Goal: Information Seeking & Learning: Learn about a topic

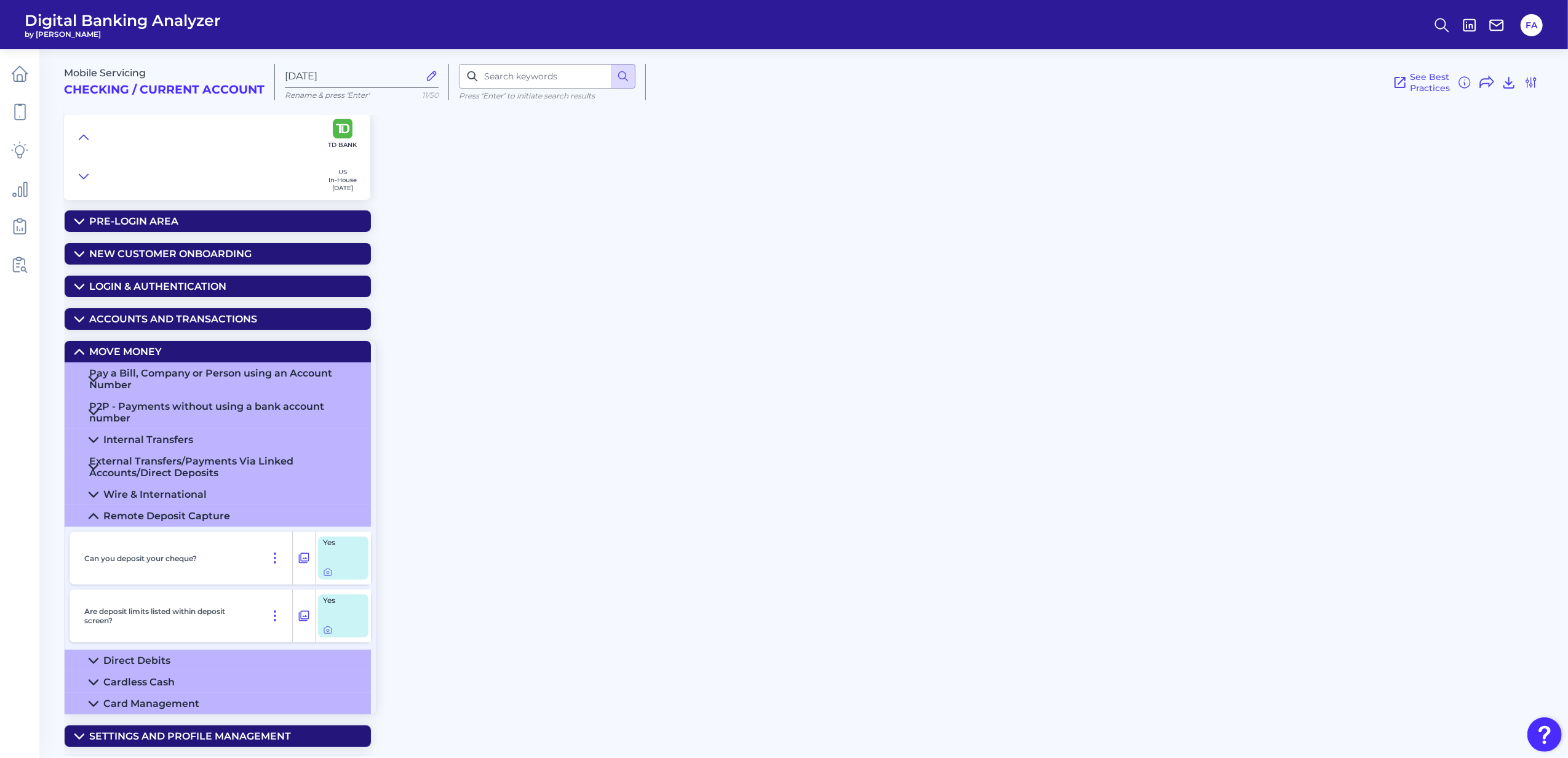
click at [64, 215] on summary "Pre-Login Area" at bounding box center [217, 221] width 306 height 21
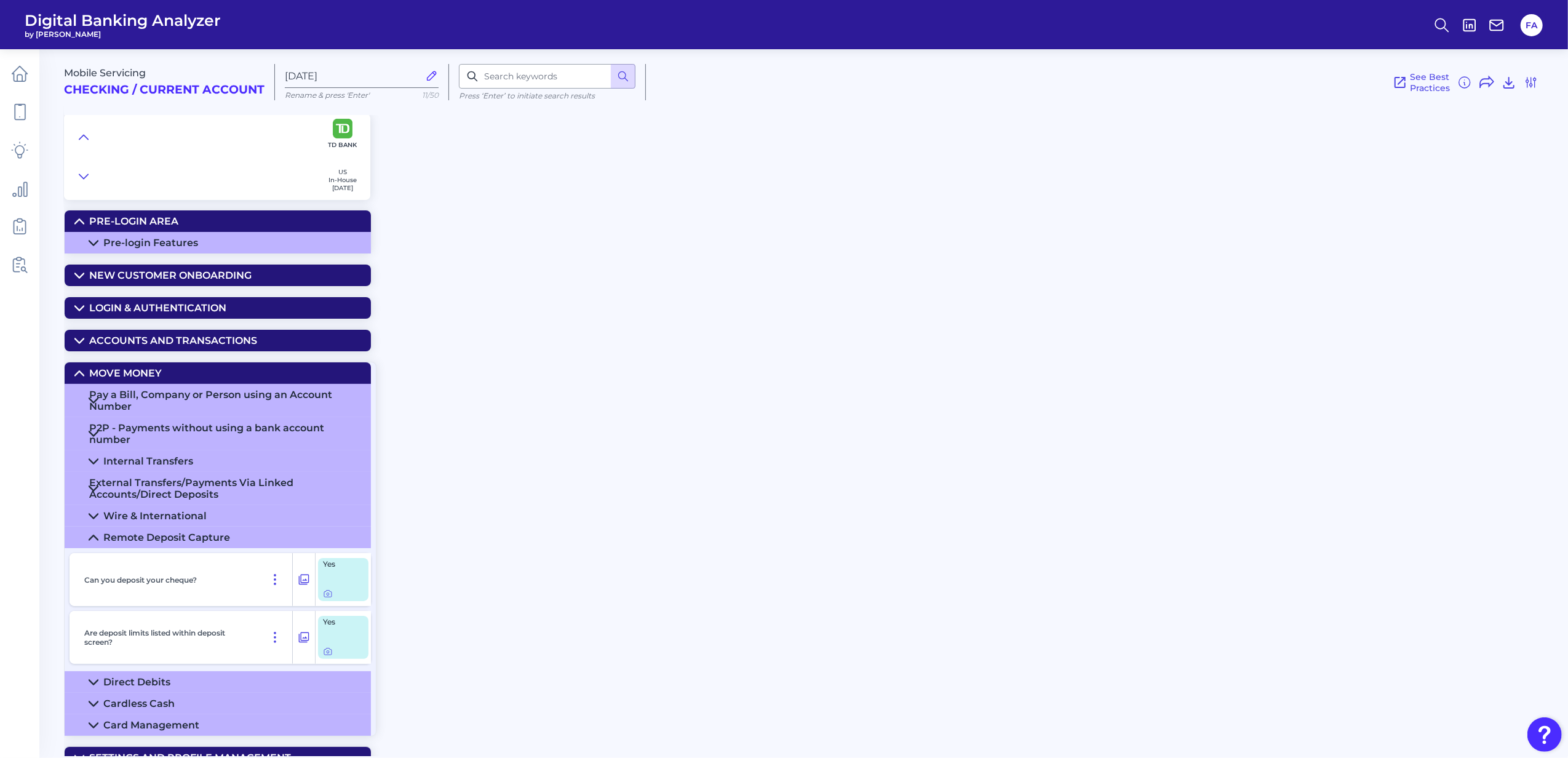
click at [104, 237] on div "Pre-login Features" at bounding box center [150, 242] width 95 height 12
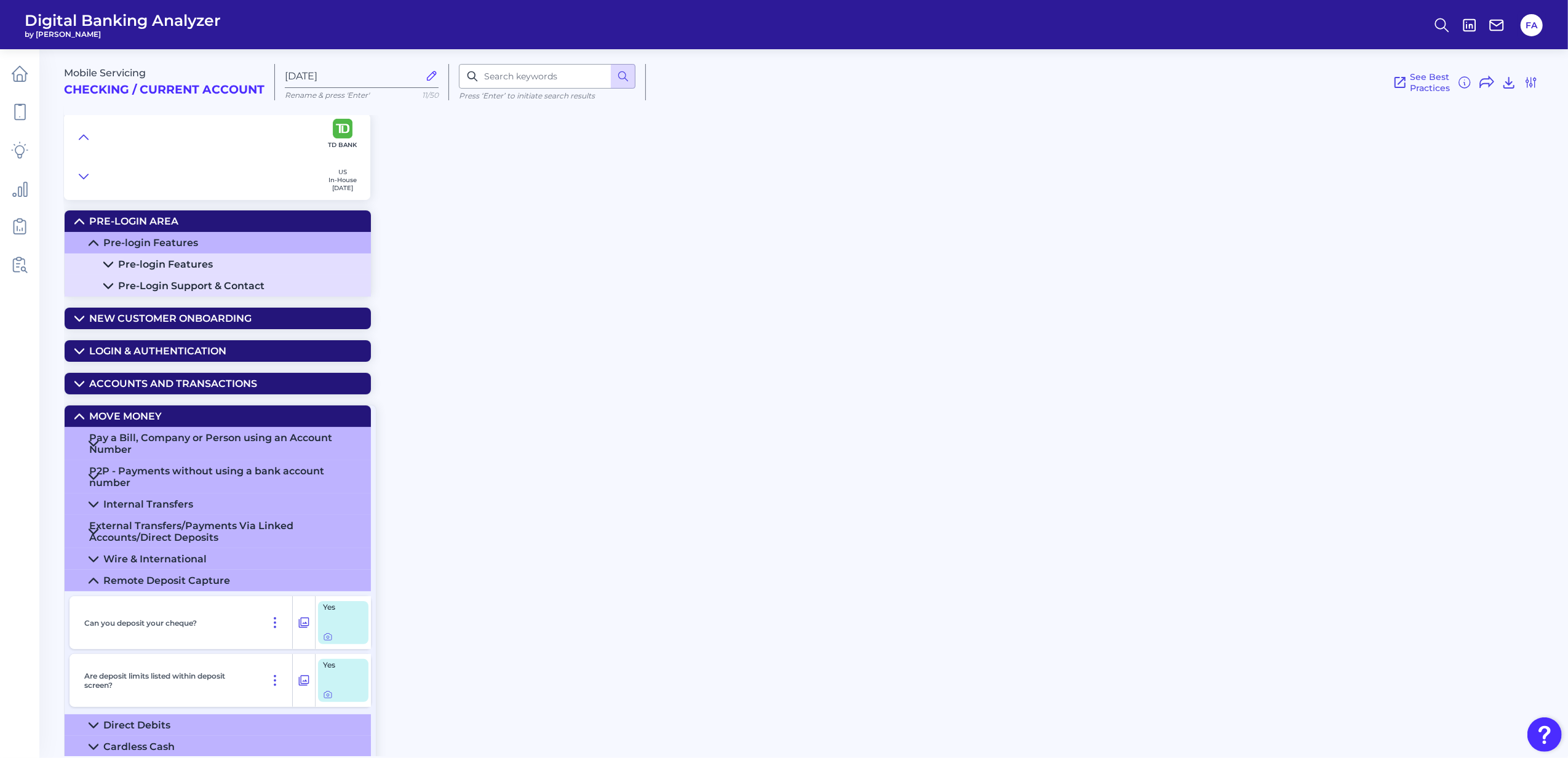
click at [110, 315] on div "New Customer Onboarding" at bounding box center [170, 318] width 162 height 12
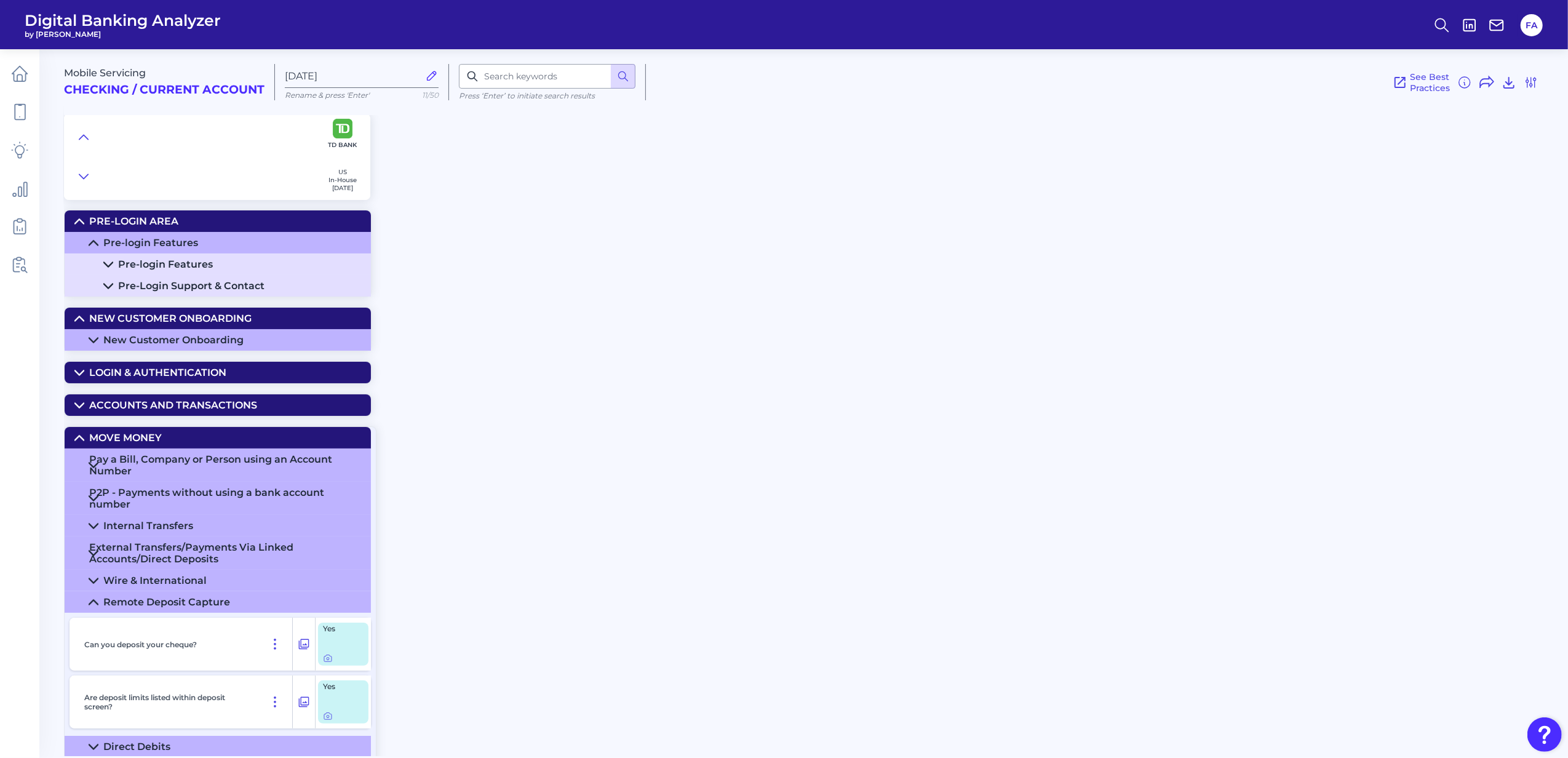
click at [191, 341] on div "New Customer Onboarding" at bounding box center [173, 339] width 140 height 12
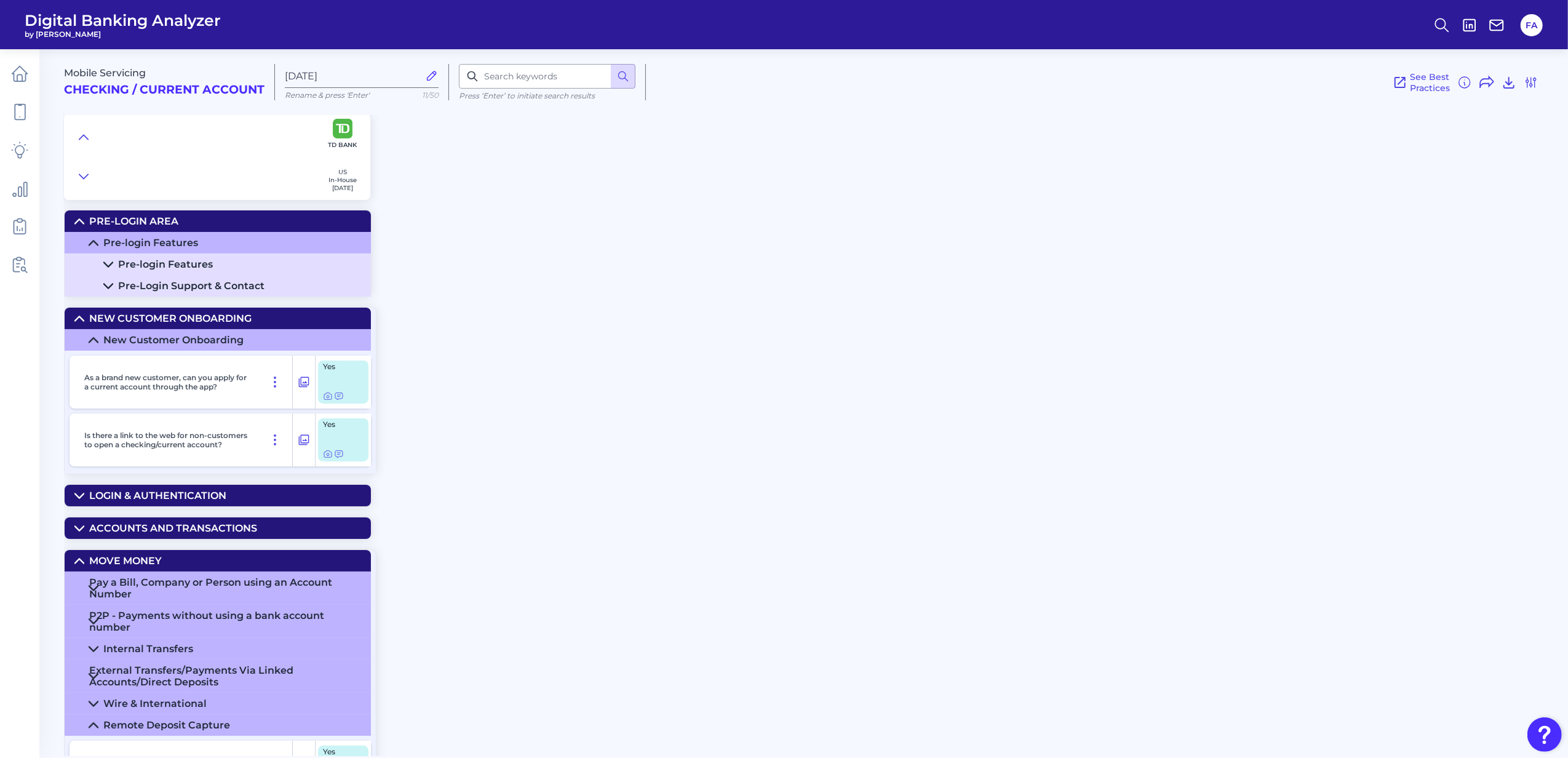
click at [145, 539] on summary "Accounts and transactions" at bounding box center [217, 528] width 306 height 21
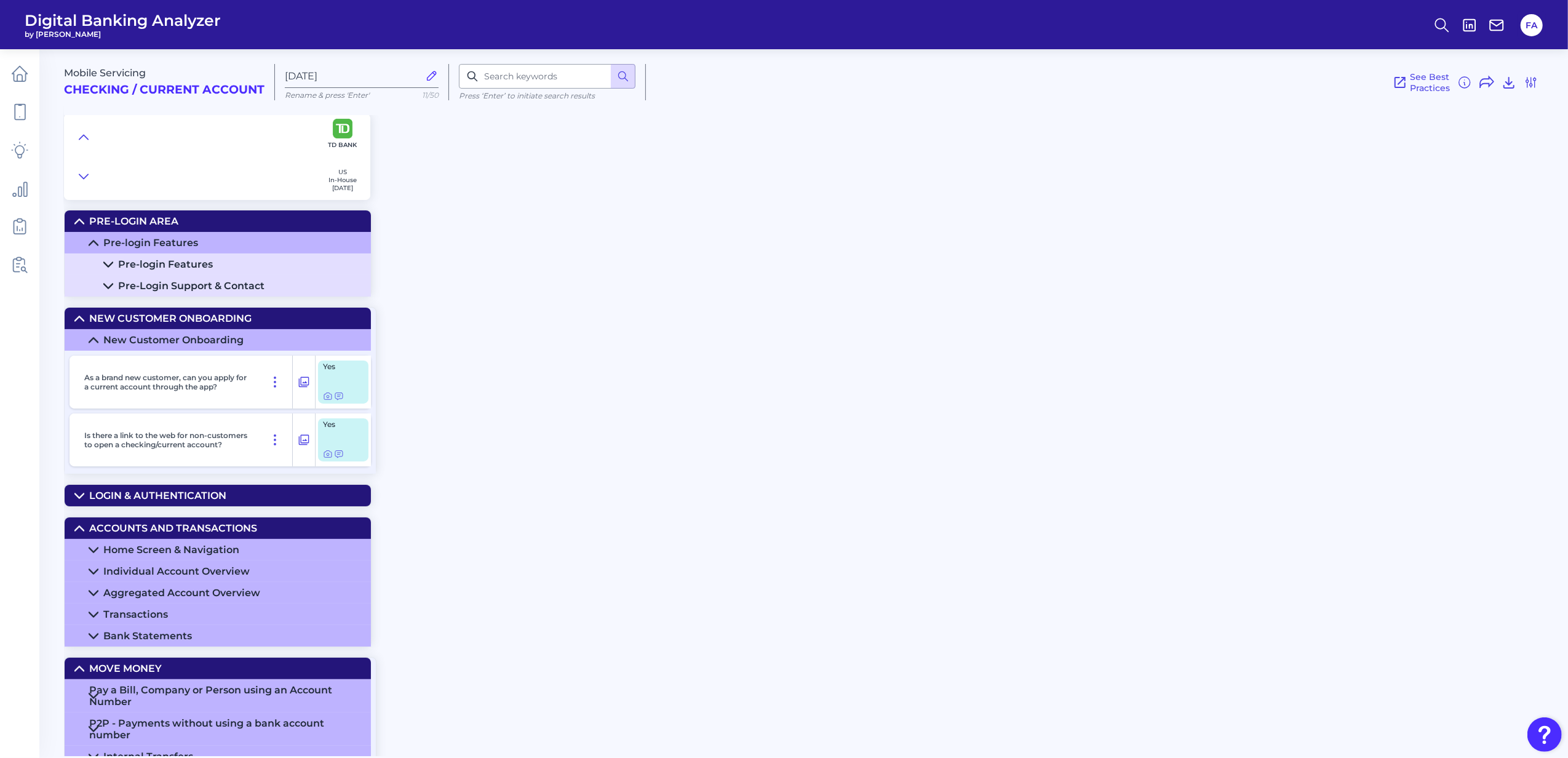
click at [160, 560] on summary "Home Screen & Navigation" at bounding box center [217, 549] width 306 height 21
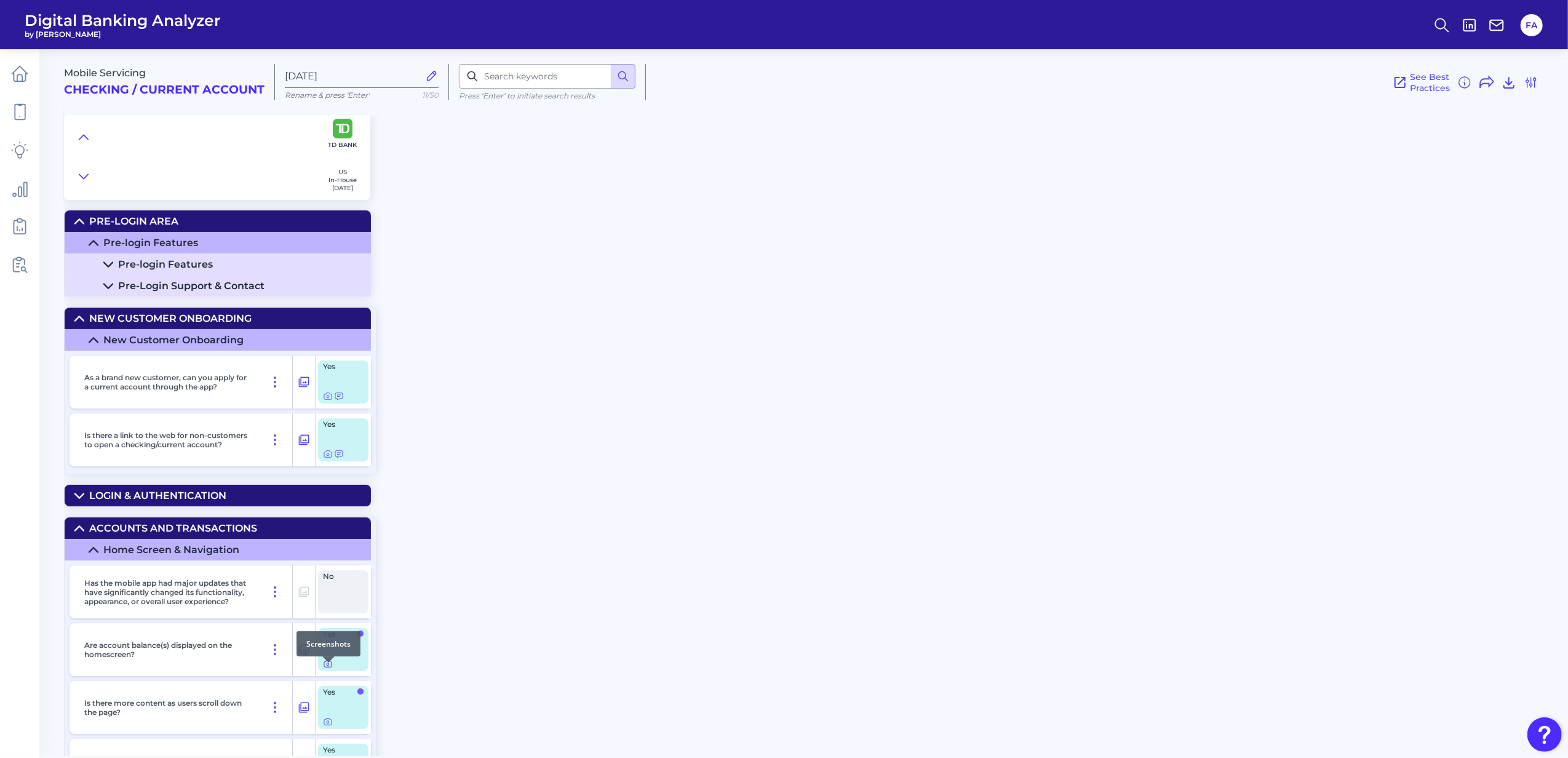
click at [323, 667] on div at bounding box center [328, 662] width 12 height 12
click at [335, 676] on div "Yes" at bounding box center [343, 649] width 56 height 53
click at [326, 671] on div "Yes" at bounding box center [343, 649] width 50 height 43
click at [327, 671] on div "Yes" at bounding box center [343, 649] width 50 height 43
click at [330, 671] on div "Yes" at bounding box center [343, 649] width 50 height 43
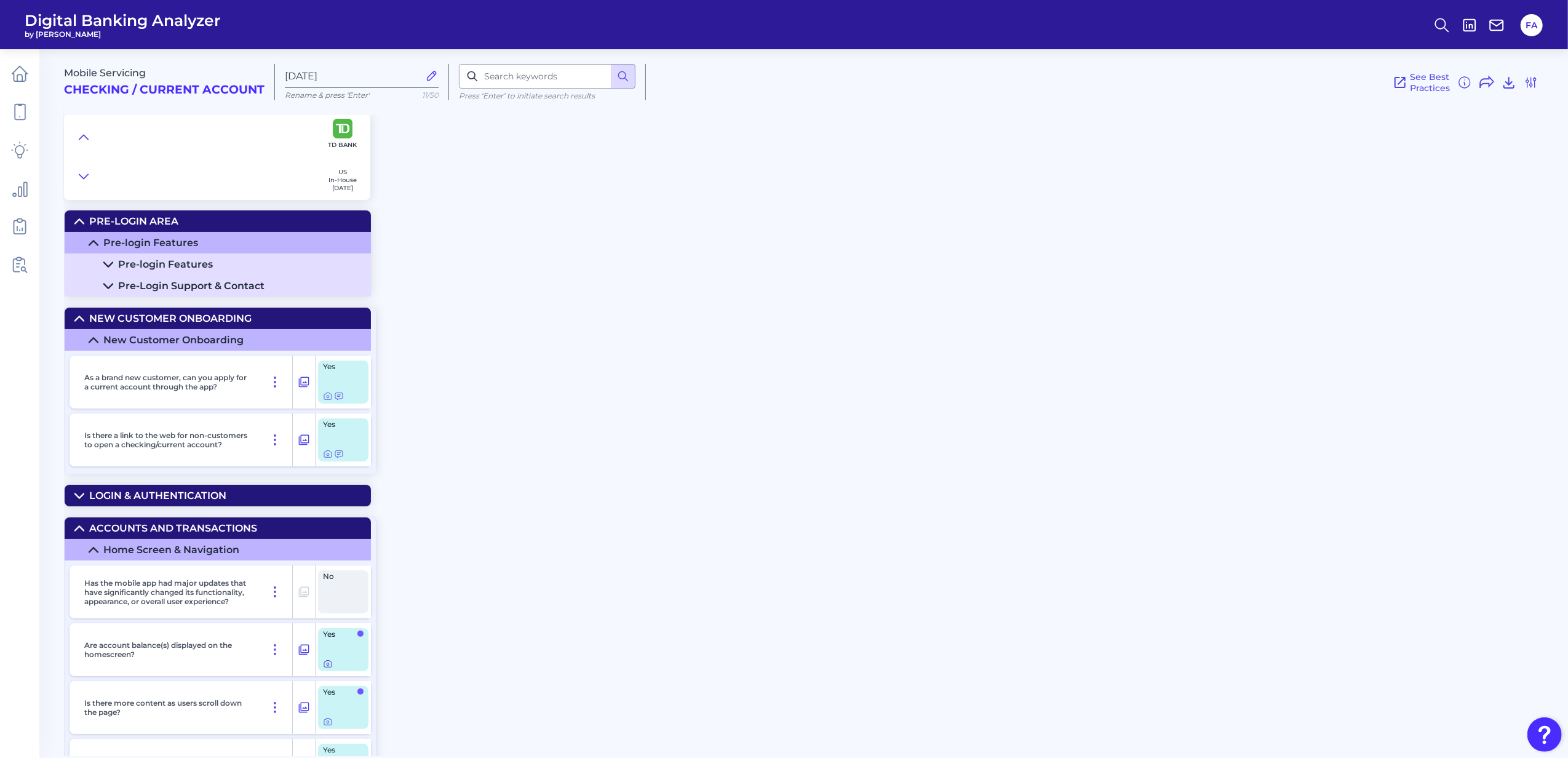
click at [328, 668] on icon at bounding box center [327, 663] width 10 height 10
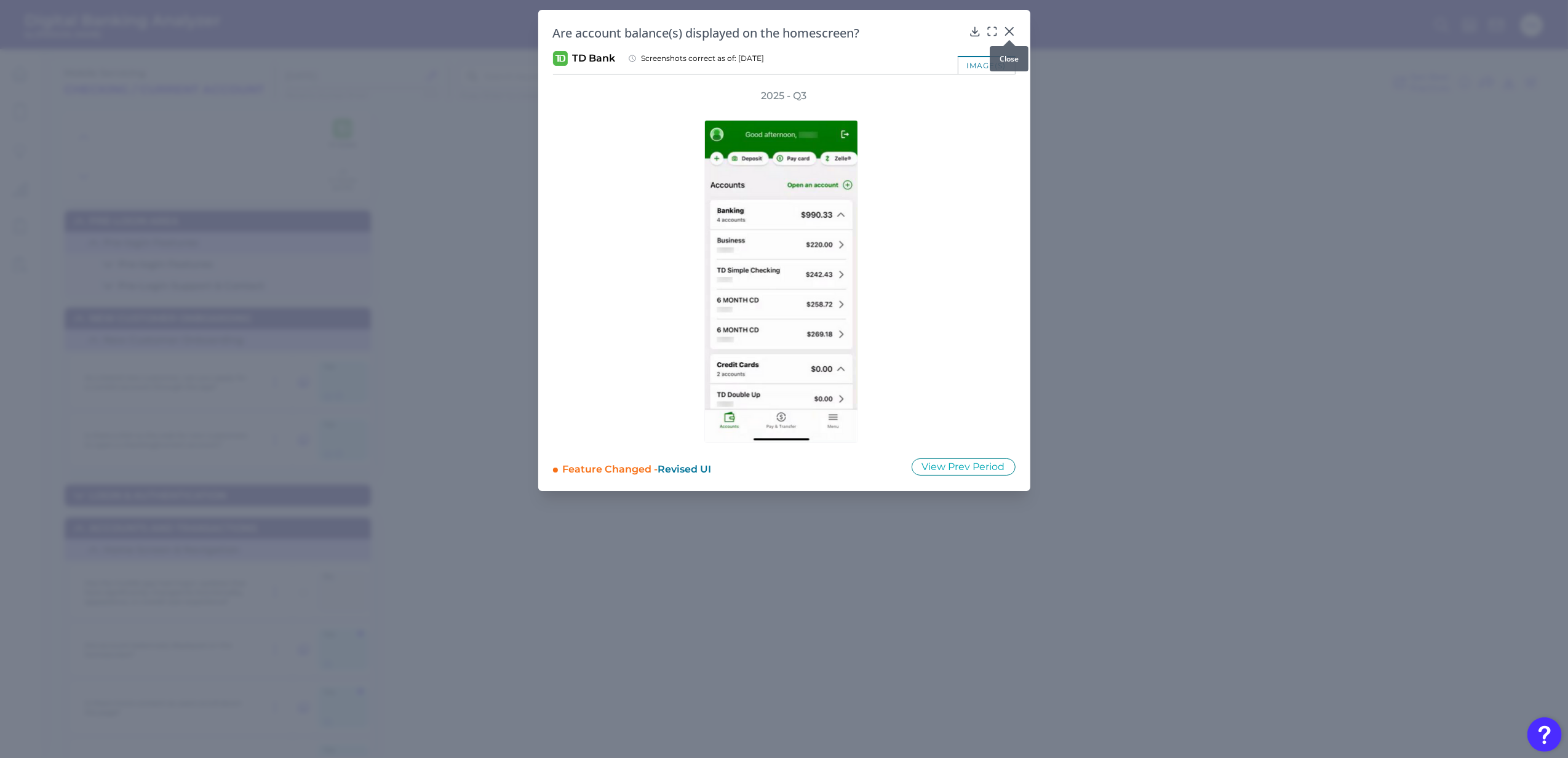
click at [1010, 33] on icon at bounding box center [1009, 31] width 12 height 12
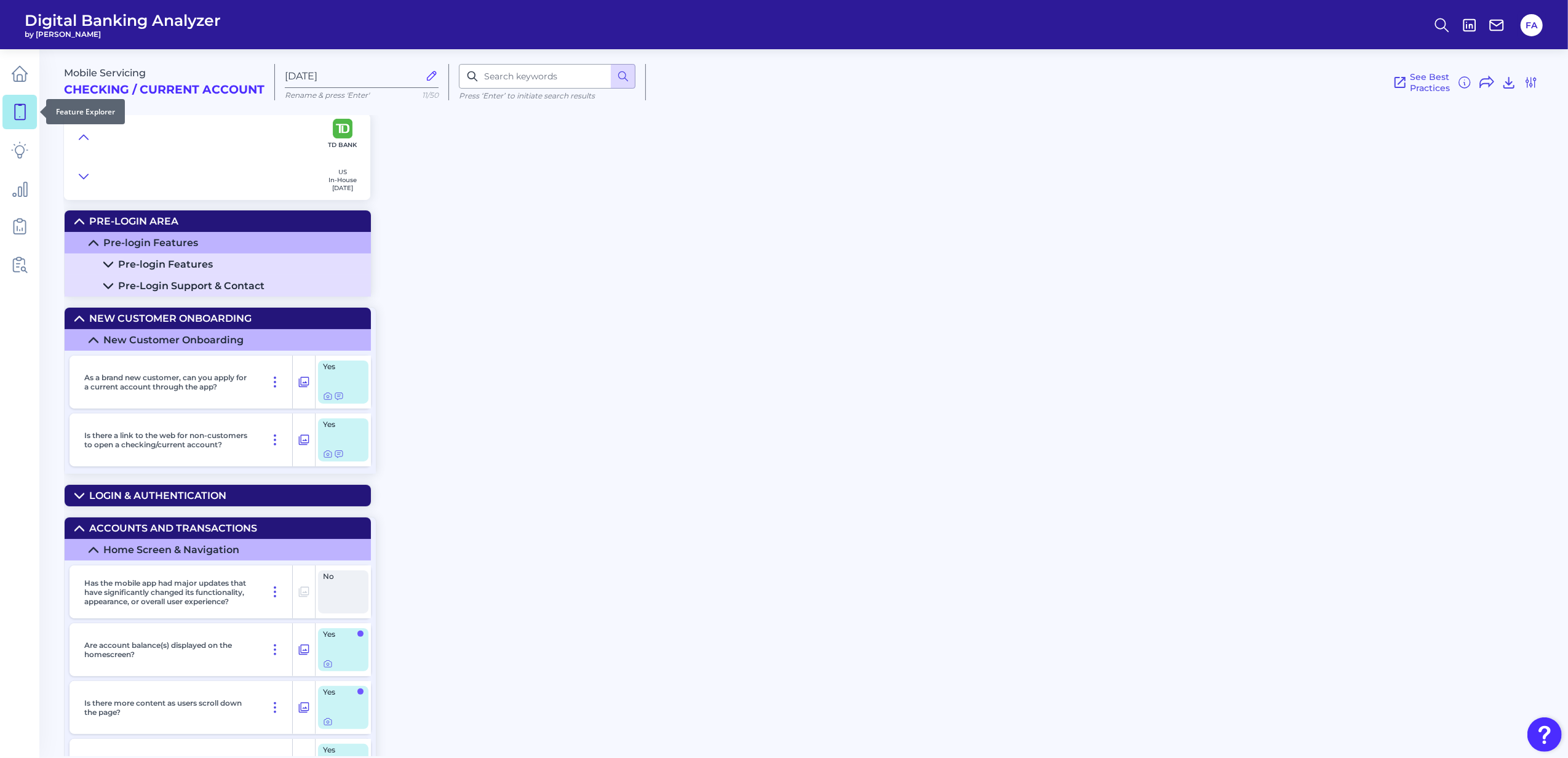
click at [30, 116] on link at bounding box center [19, 111] width 34 height 34
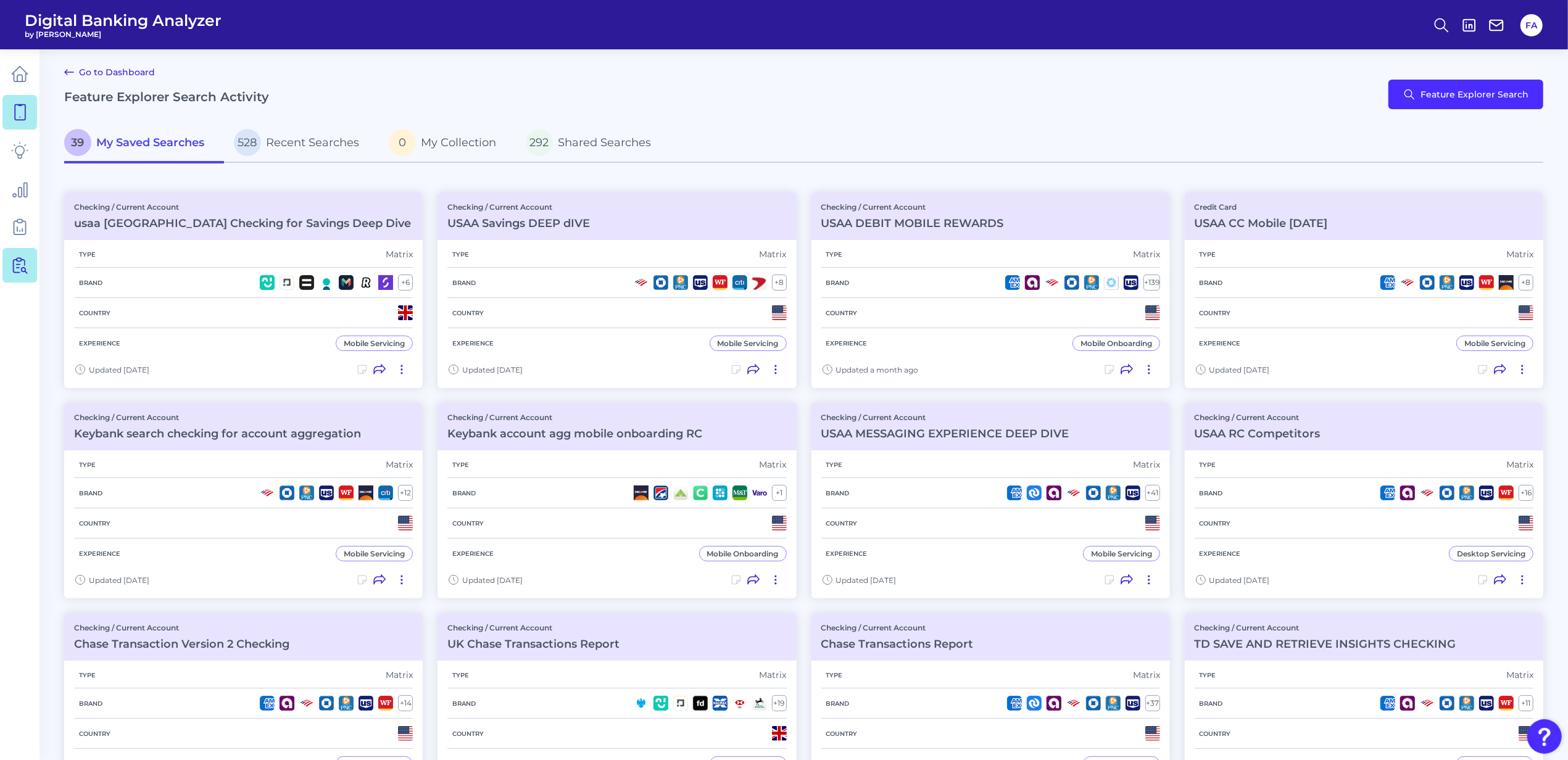
click at [11, 282] on link at bounding box center [19, 264] width 34 height 34
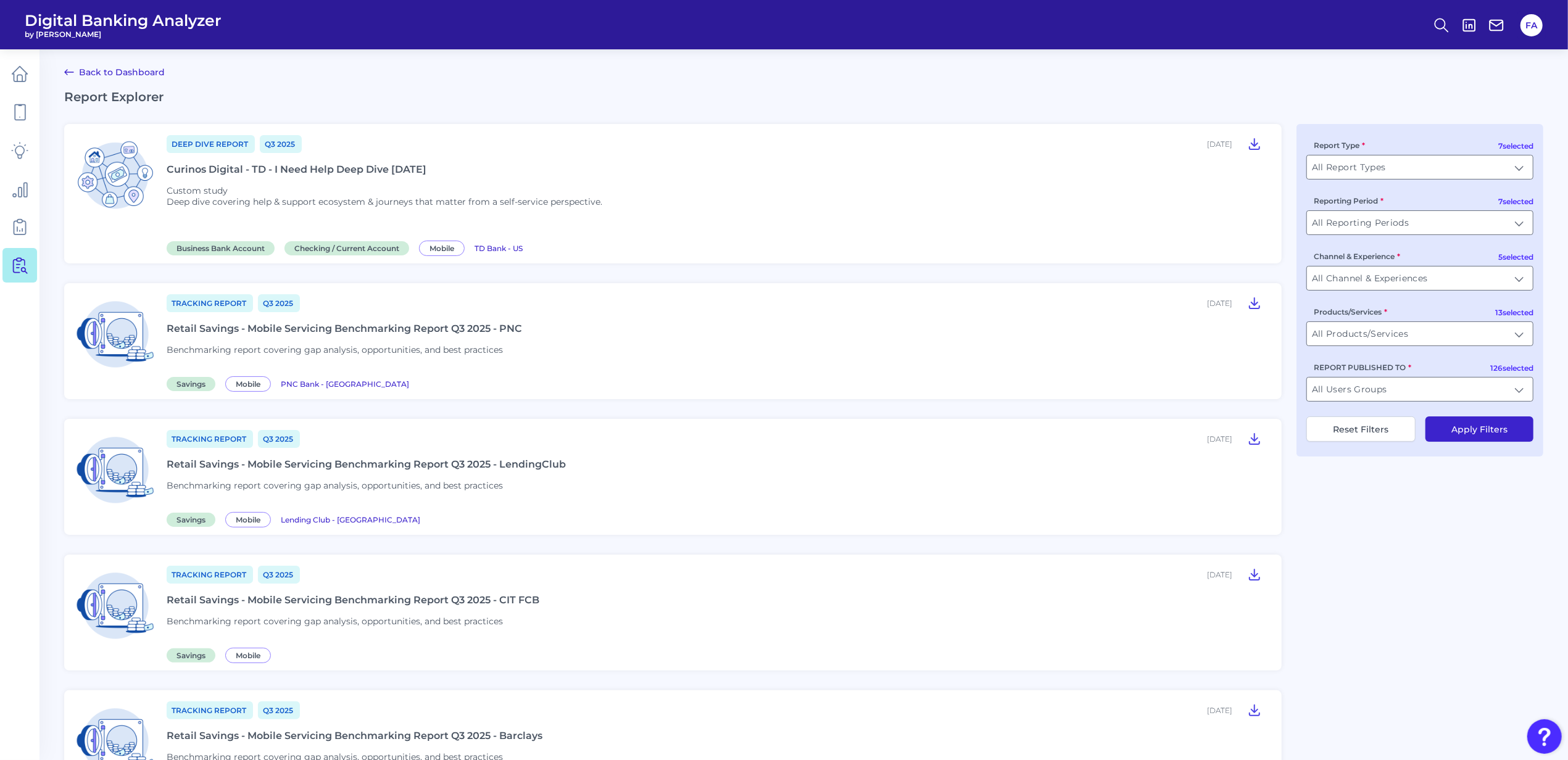
click at [300, 182] on div "Deep Dive Report Q3 [DATE], 2025 Curinos Digital - TD - I Need Help Deep Dive […" at bounding box center [717, 194] width 1100 height 119
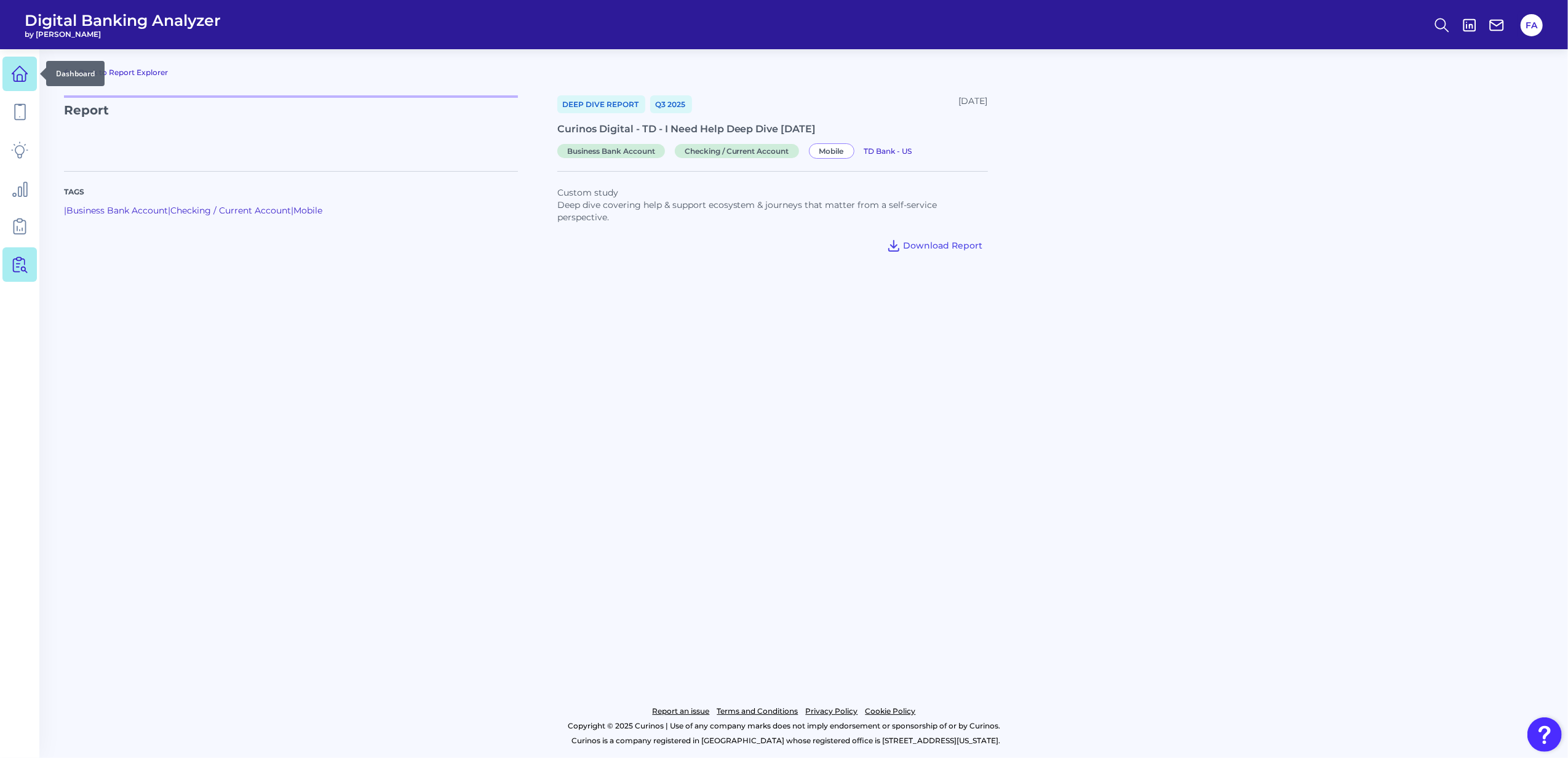
click at [12, 72] on icon at bounding box center [20, 74] width 17 height 17
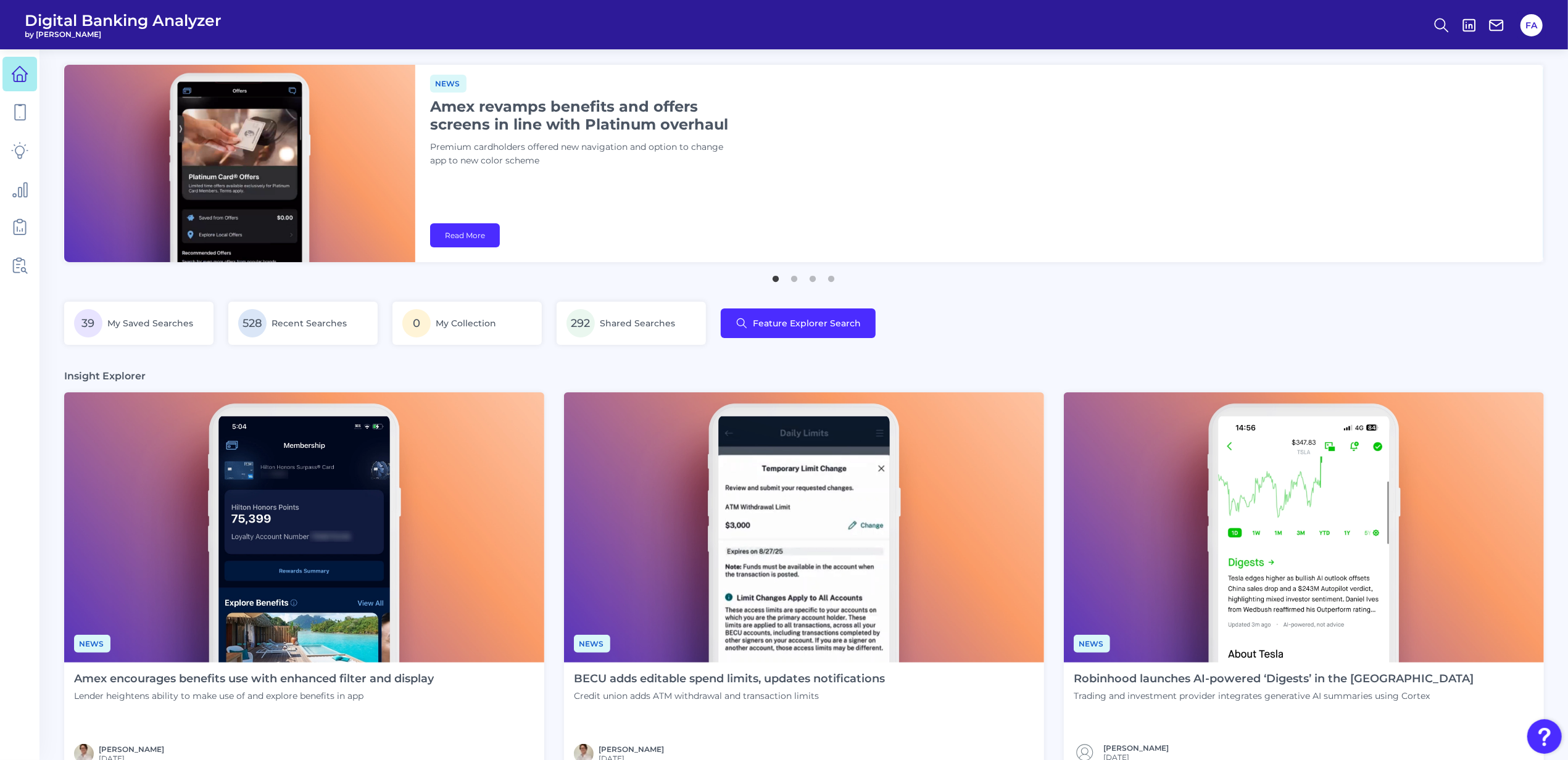
click at [792, 268] on ul "1 2 3 4" at bounding box center [803, 273] width 1479 height 15
click at [796, 272] on button "2" at bounding box center [794, 275] width 12 height 12
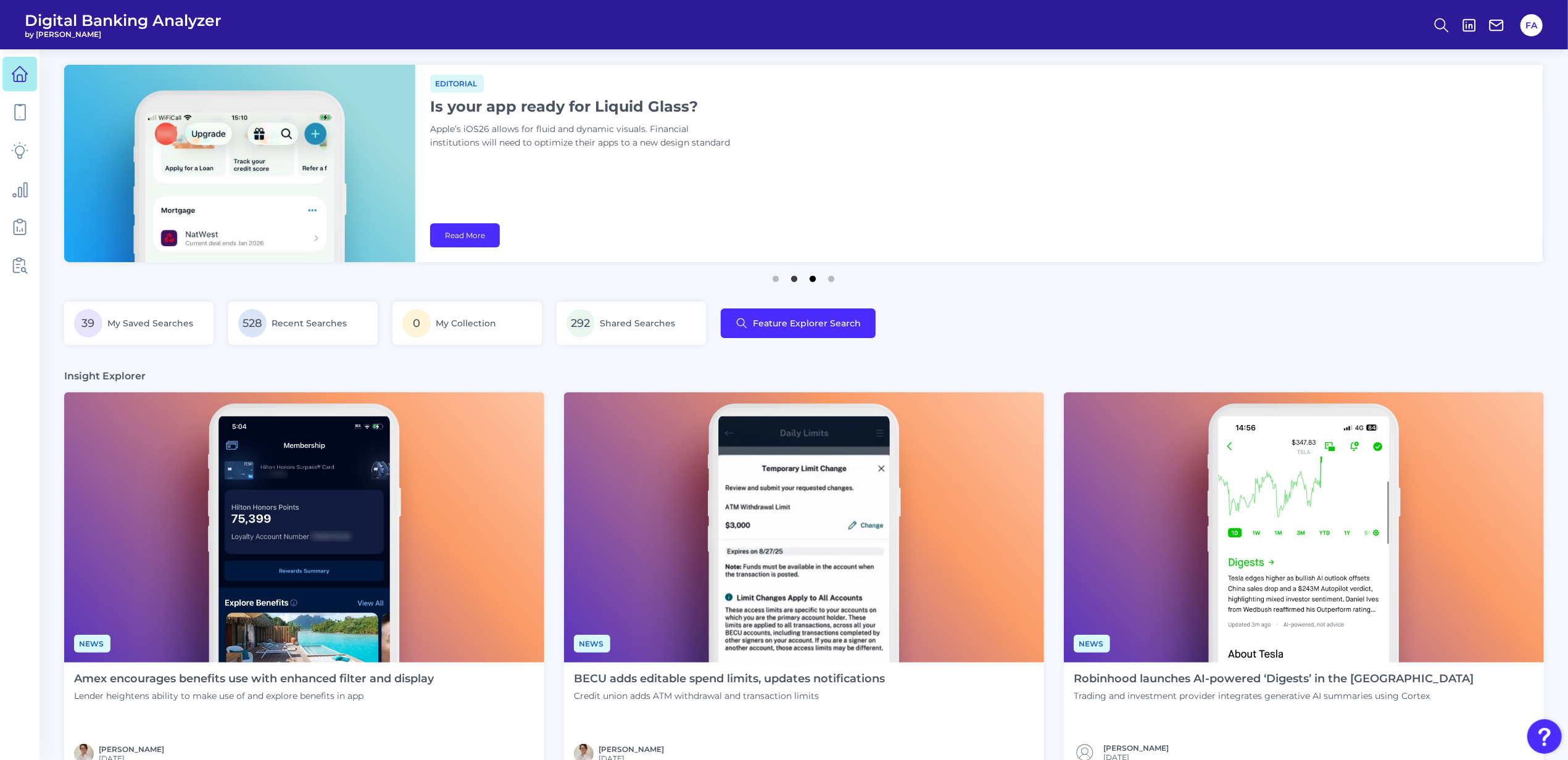
click at [815, 276] on button "3" at bounding box center [812, 275] width 12 height 12
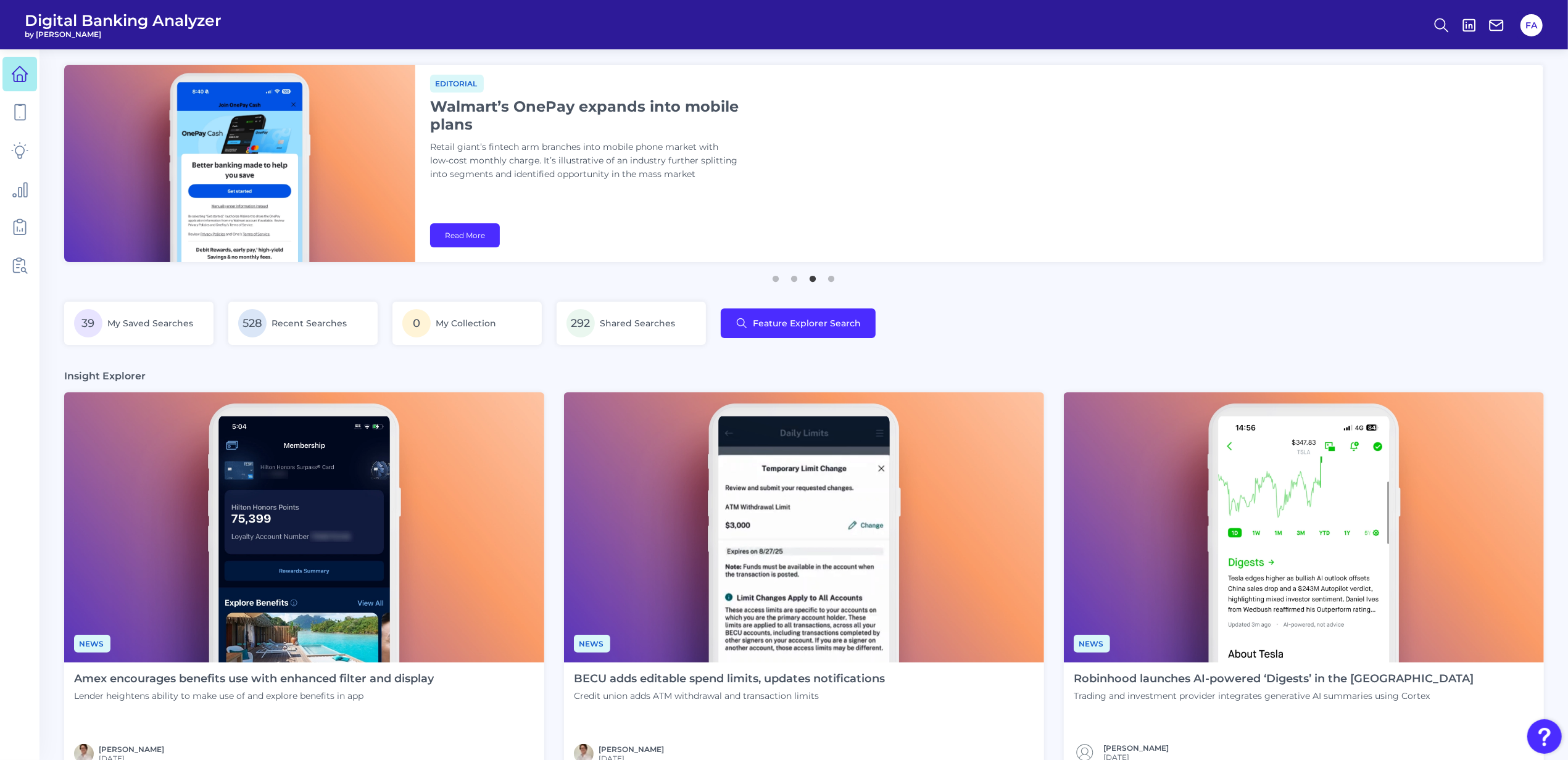
click at [839, 274] on ul "1 2 3 4" at bounding box center [803, 273] width 1479 height 15
drag, startPoint x: 839, startPoint y: 274, endPoint x: 837, endPoint y: 281, distance: 7.3
click at [839, 274] on ul "1 2 3 4" at bounding box center [803, 273] width 1479 height 15
click at [837, 282] on button "4" at bounding box center [831, 275] width 12 height 12
